Goal: Task Accomplishment & Management: Use online tool/utility

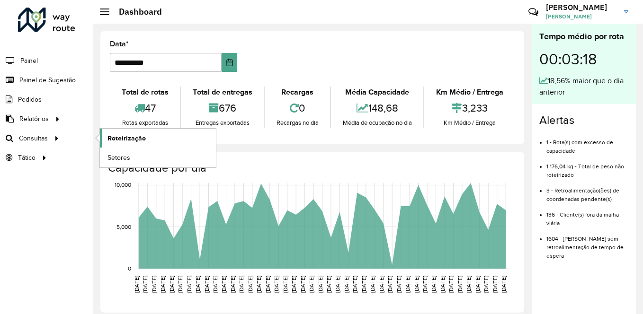
click at [126, 135] on span "Roteirização" at bounding box center [126, 139] width 38 height 10
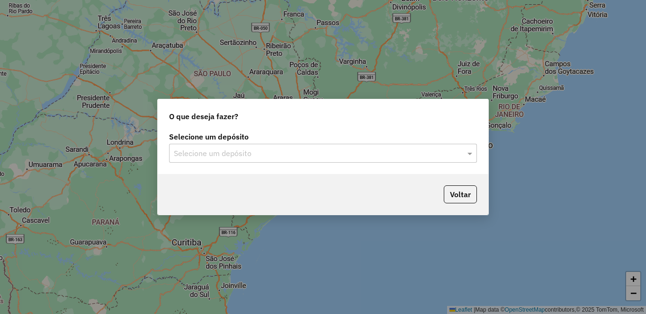
click at [332, 149] on div "Selecione um depósito" at bounding box center [323, 153] width 308 height 19
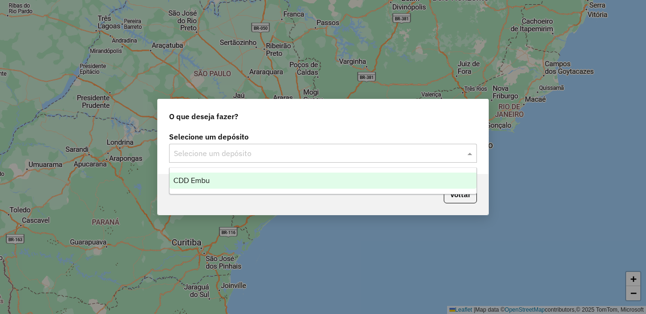
click at [200, 190] on ng-dropdown-panel "CDD Embu" at bounding box center [323, 181] width 308 height 27
click at [204, 181] on span "CDD Embu" at bounding box center [191, 181] width 36 height 8
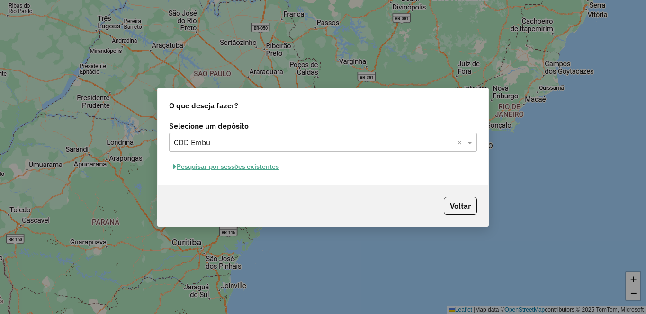
click at [261, 172] on button "Pesquisar por sessões existentes" at bounding box center [226, 167] width 114 height 15
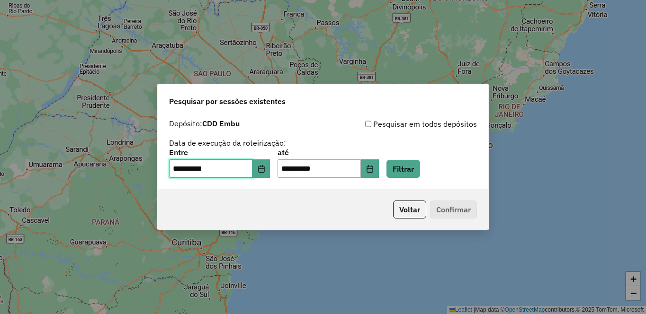
click at [252, 167] on input "**********" at bounding box center [210, 169] width 83 height 19
click at [246, 170] on input "**********" at bounding box center [210, 169] width 83 height 19
click at [420, 170] on button "Filtrar" at bounding box center [403, 169] width 34 height 18
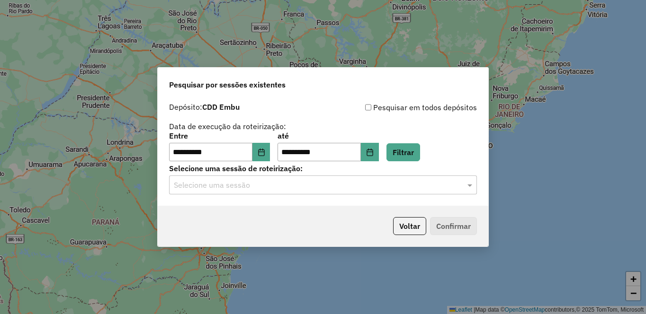
click at [222, 185] on input "text" at bounding box center [313, 185] width 279 height 11
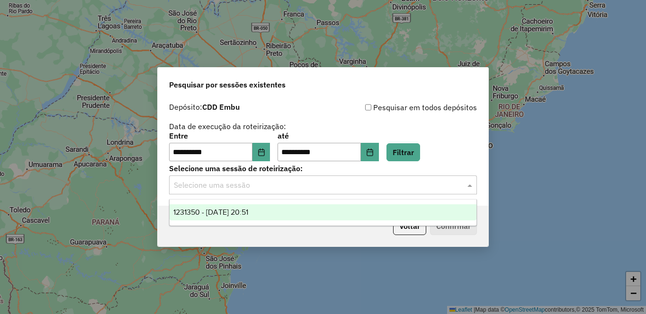
click at [205, 188] on input "text" at bounding box center [313, 185] width 279 height 11
click at [199, 210] on span "1231350 - 19/08/2025 20:51" at bounding box center [210, 212] width 75 height 8
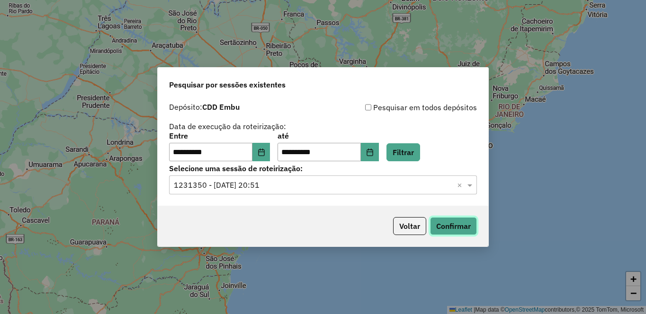
click at [460, 230] on button "Confirmar" at bounding box center [453, 226] width 47 height 18
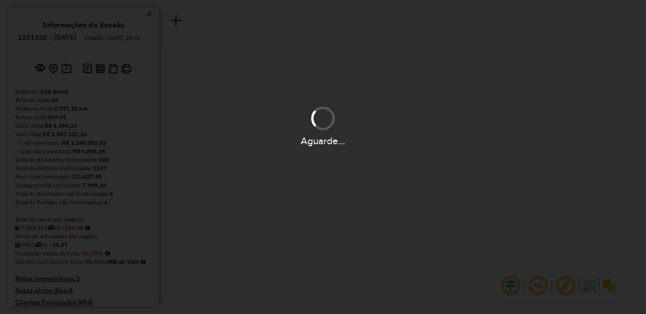
click at [608, 287] on div "Aguarde..." at bounding box center [323, 157] width 646 height 314
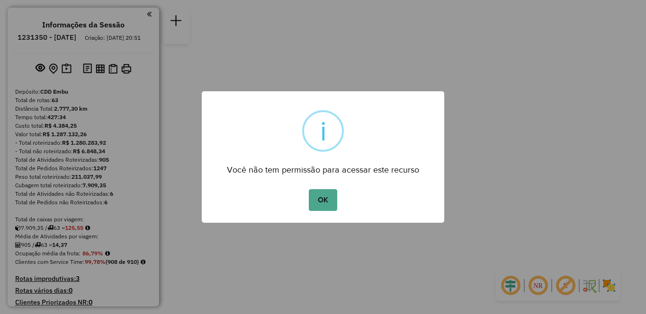
click at [562, 289] on div "× i Você não tem permissão para acessar este recurso OK No Cancel" at bounding box center [323, 157] width 646 height 314
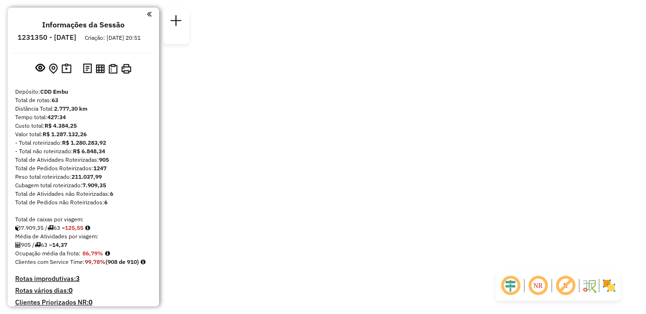
click at [535, 294] on em at bounding box center [538, 286] width 23 height 23
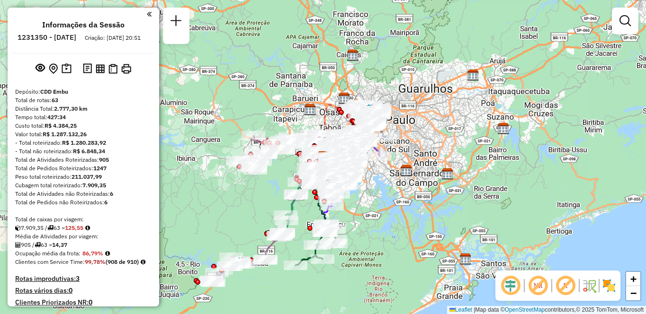
click at [515, 288] on em at bounding box center [510, 286] width 23 height 23
click at [507, 284] on em at bounding box center [510, 286] width 23 height 23
click at [566, 285] on em at bounding box center [565, 286] width 23 height 23
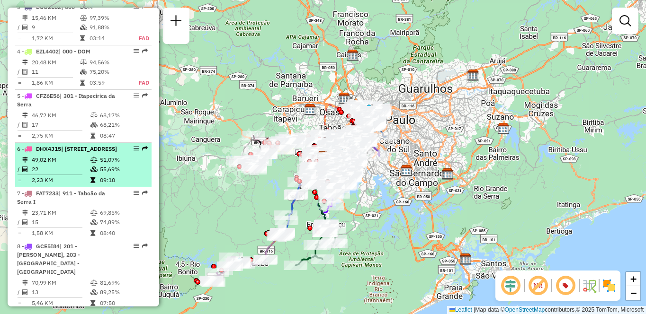
select select "**********"
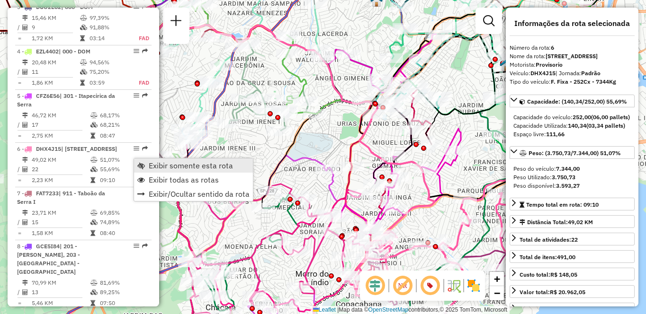
click at [157, 162] on span "Exibir somente esta rota" at bounding box center [191, 166] width 84 height 8
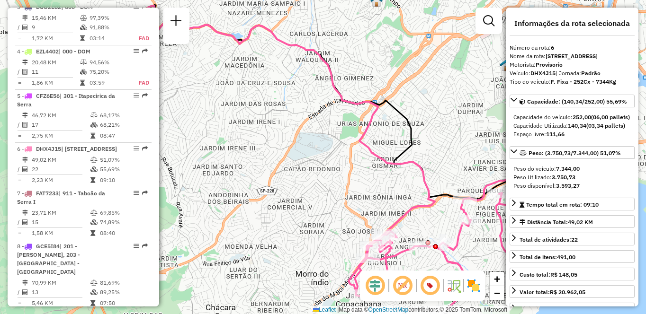
click at [430, 286] on em at bounding box center [430, 286] width 23 height 23
click at [405, 285] on em at bounding box center [402, 286] width 23 height 23
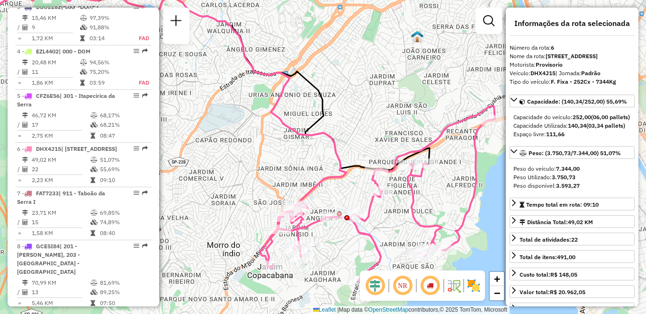
drag, startPoint x: 402, startPoint y: 186, endPoint x: 308, endPoint y: 146, distance: 102.3
click at [308, 146] on div "Janela de atendimento Grade de atendimento Capacidade Transportadoras Veículos …" at bounding box center [323, 157] width 646 height 314
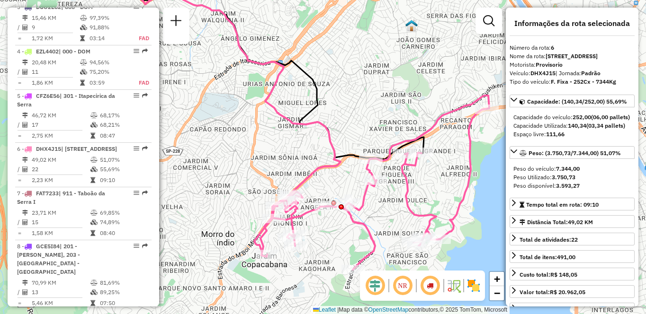
click at [405, 283] on em at bounding box center [402, 286] width 23 height 23
click at [479, 283] on img at bounding box center [473, 285] width 15 height 15
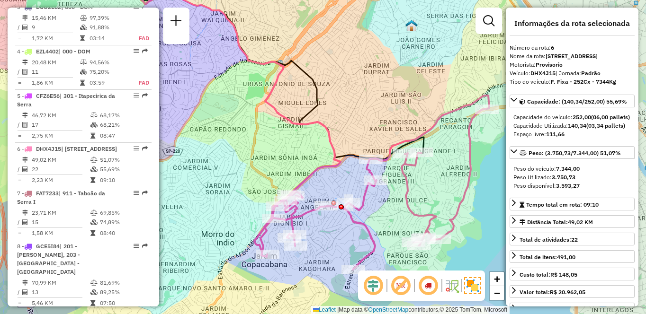
click at [411, 284] on em at bounding box center [400, 286] width 23 height 23
click at [422, 284] on em at bounding box center [428, 286] width 23 height 23
click at [427, 285] on em at bounding box center [428, 286] width 23 height 23
